Goal: Communication & Community: Answer question/provide support

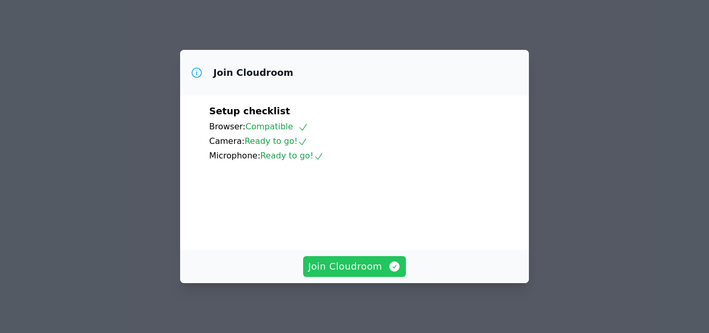
click at [371, 270] on span "Join Cloudroom" at bounding box center [354, 266] width 93 height 15
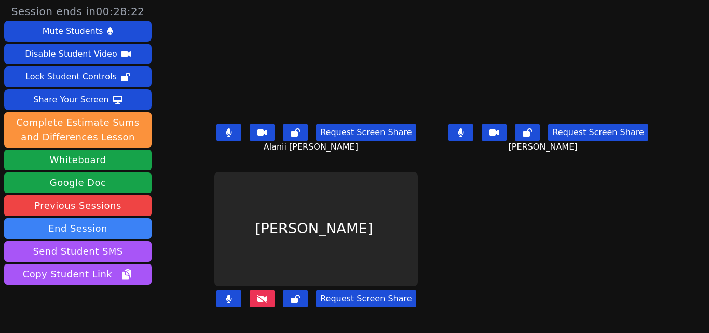
click at [257, 298] on icon at bounding box center [262, 298] width 10 height 8
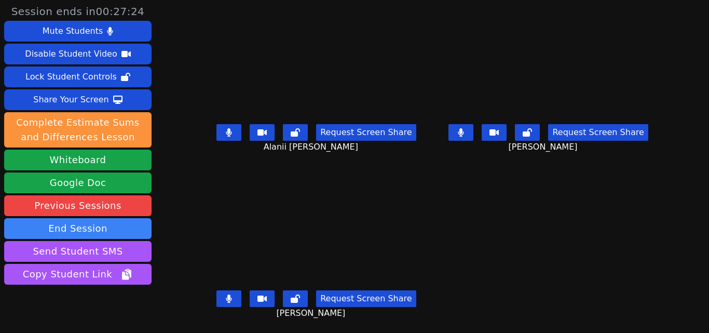
click at [463, 131] on button at bounding box center [460, 132] width 25 height 17
click at [463, 131] on icon at bounding box center [460, 132] width 10 height 8
click at [463, 131] on button at bounding box center [460, 132] width 25 height 17
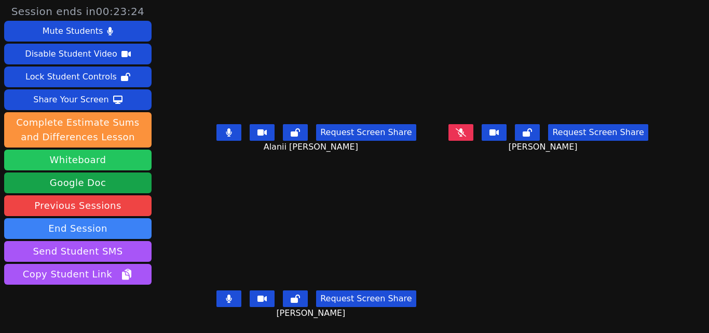
click at [133, 156] on button "Whiteboard" at bounding box center [77, 159] width 147 height 21
click at [462, 125] on button at bounding box center [460, 132] width 25 height 17
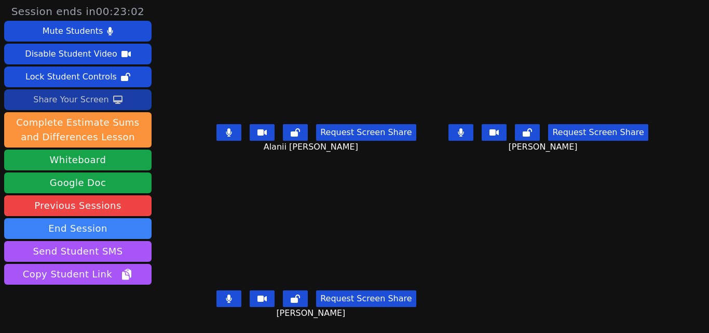
click at [131, 102] on button "Share Your Screen" at bounding box center [77, 99] width 147 height 21
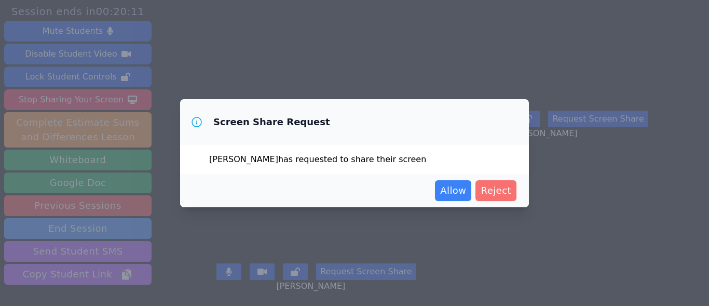
click at [503, 191] on span "Reject" at bounding box center [495, 190] width 31 height 15
